Goal: Task Accomplishment & Management: Manage account settings

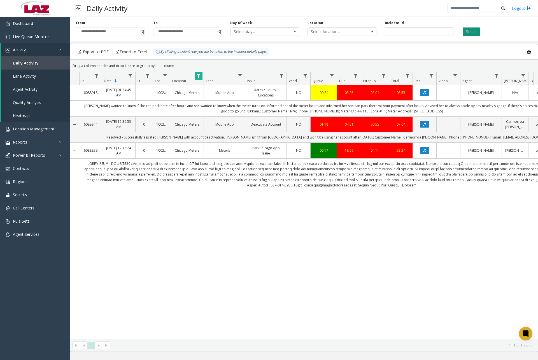
click at [472, 31] on button "Select" at bounding box center [472, 31] width 18 height 8
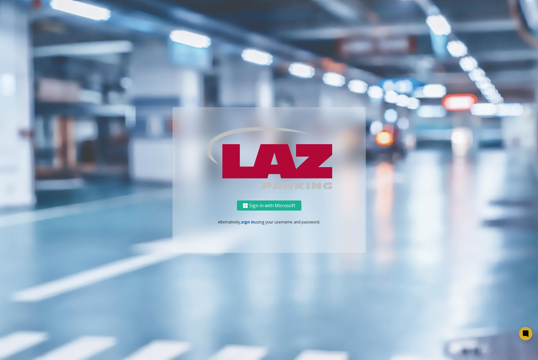
click at [247, 222] on link "sign in" at bounding box center [247, 221] width 13 height 5
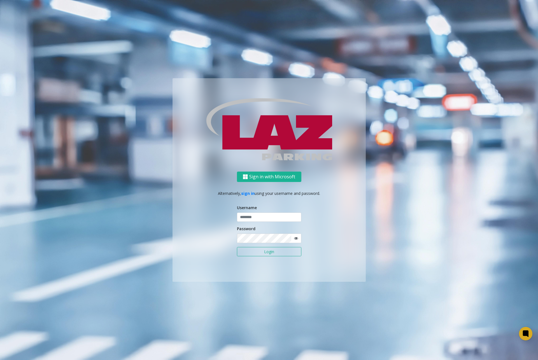
click at [221, 254] on div "Sign in with Microsoft Alternatively, sign in using your username and password.…" at bounding box center [269, 227] width 193 height 110
click at [251, 226] on label "Password" at bounding box center [246, 229] width 18 height 6
click at [254, 216] on input "text" at bounding box center [269, 217] width 64 height 10
type input "**********"
click at [284, 129] on img at bounding box center [269, 129] width 126 height 62
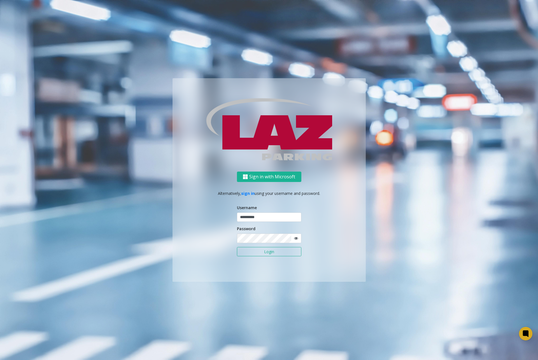
click at [271, 252] on button "Login" at bounding box center [269, 252] width 64 height 10
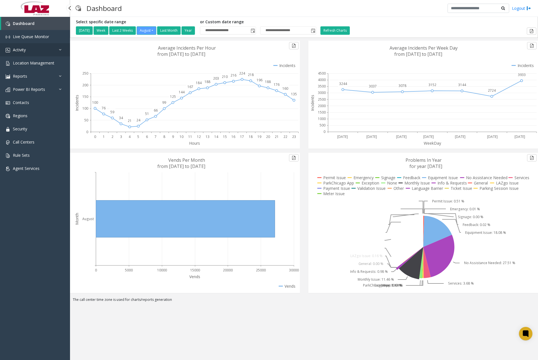
click at [41, 53] on link "Activity" at bounding box center [35, 49] width 70 height 13
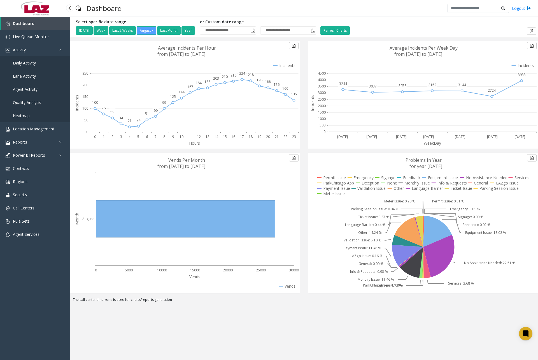
click at [28, 62] on span "Daily Activity" at bounding box center [24, 62] width 23 height 5
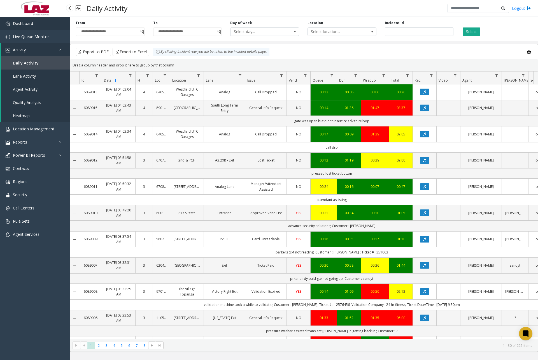
click at [56, 26] on link "Dashboard" at bounding box center [35, 23] width 70 height 13
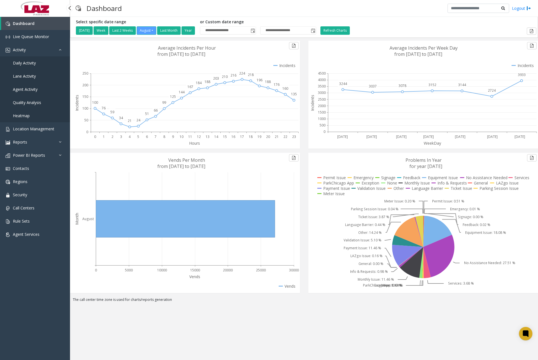
click at [31, 62] on span "Daily Activity" at bounding box center [24, 62] width 23 height 5
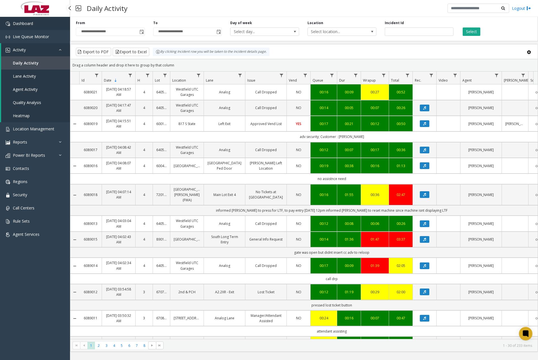
click at [45, 25] on link "Dashboard" at bounding box center [35, 23] width 70 height 13
